Goal: Information Seeking & Learning: Check status

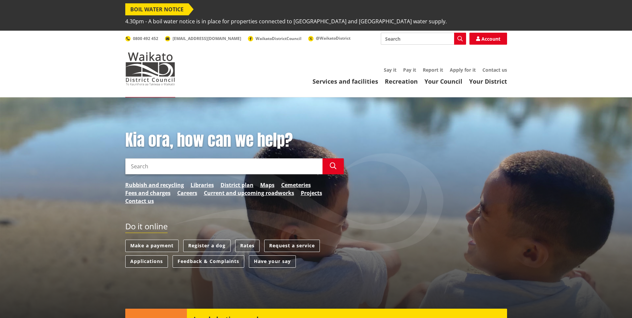
scroll to position [33, 0]
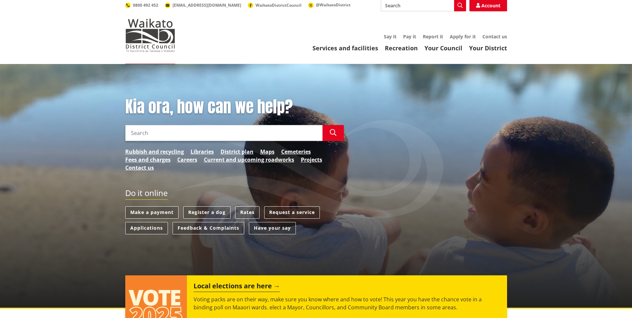
click at [205, 125] on input "Search" at bounding box center [223, 133] width 197 height 16
type input "t"
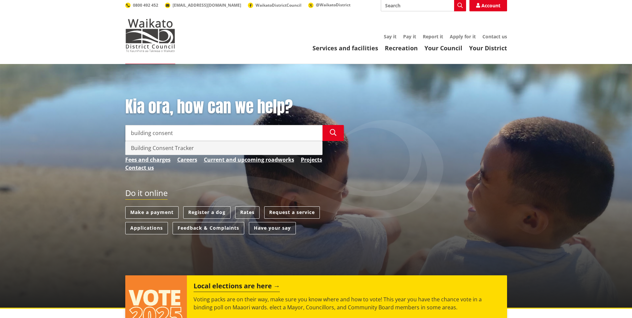
click at [199, 141] on div "Building Consent Tracker" at bounding box center [224, 147] width 196 height 13
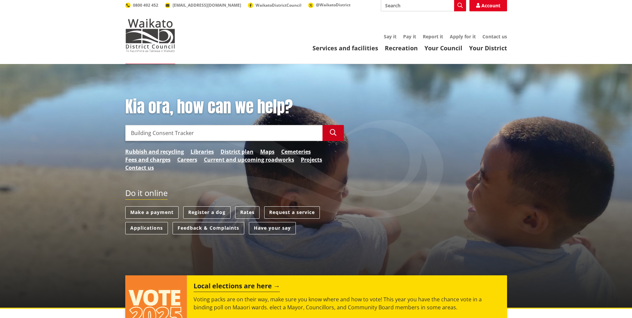
type input "Building Consent Tracker"
click at [336, 129] on icon "button" at bounding box center [333, 132] width 7 height 7
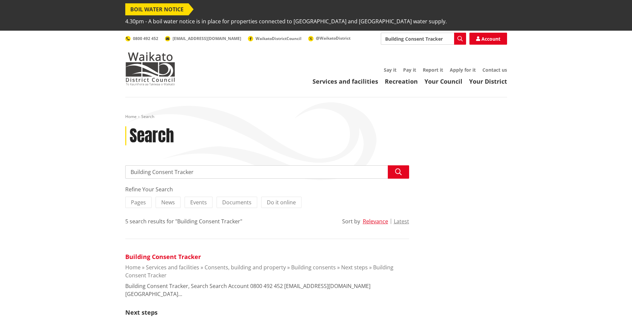
click at [179, 252] on link "Building Consent Tracker" at bounding box center [163, 256] width 76 height 8
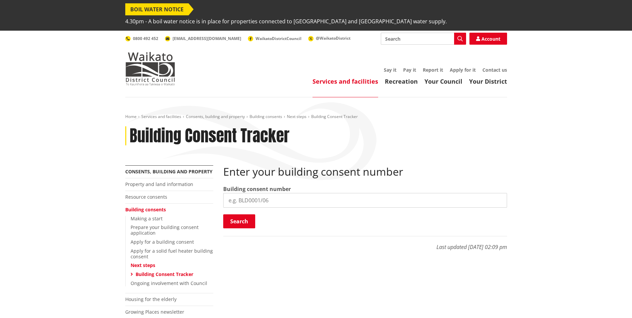
click at [295, 193] on input "search" at bounding box center [365, 200] width 284 height 15
click at [323, 193] on input "search" at bounding box center [365, 200] width 284 height 15
type input "BLD0246/26"
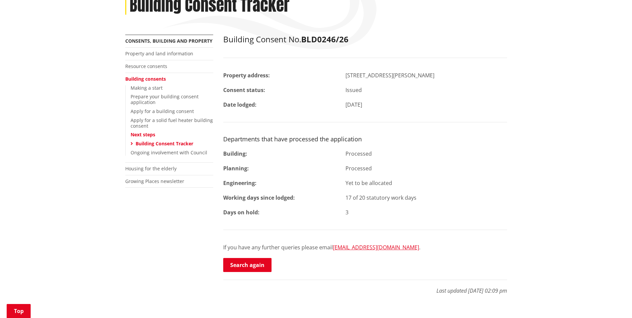
scroll to position [133, 0]
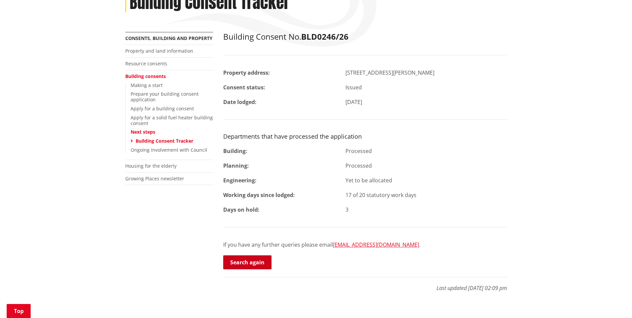
drag, startPoint x: 259, startPoint y: 252, endPoint x: 258, endPoint y: 248, distance: 3.7
click at [259, 255] on link "Search again" at bounding box center [247, 262] width 48 height 14
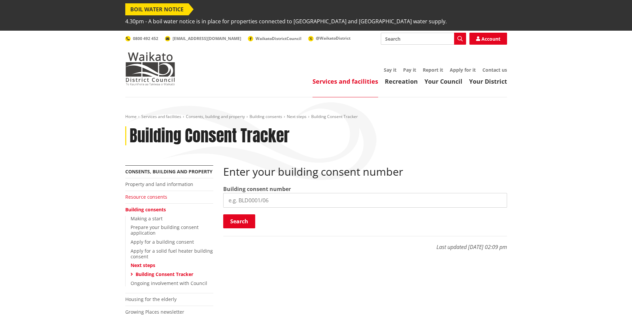
drag, startPoint x: 284, startPoint y: 185, endPoint x: 142, endPoint y: 187, distance: 142.2
click at [166, 189] on div "More from this section Consents, building and property Property and land inform…" at bounding box center [316, 250] width 392 height 170
type input "bld0254/26"
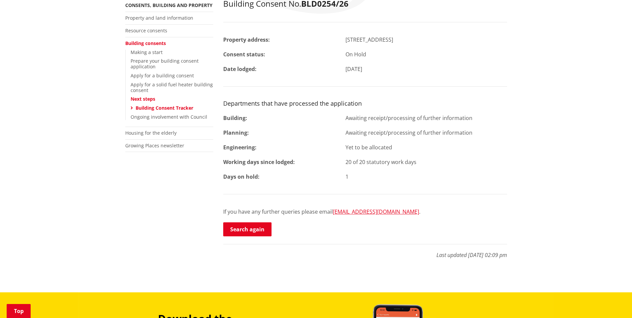
scroll to position [67, 0]
